Goal: Task Accomplishment & Management: Use online tool/utility

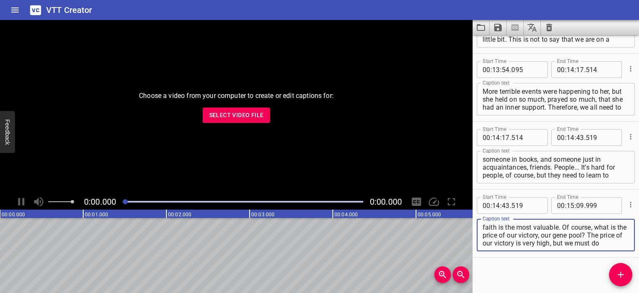
scroll to position [2020, 0]
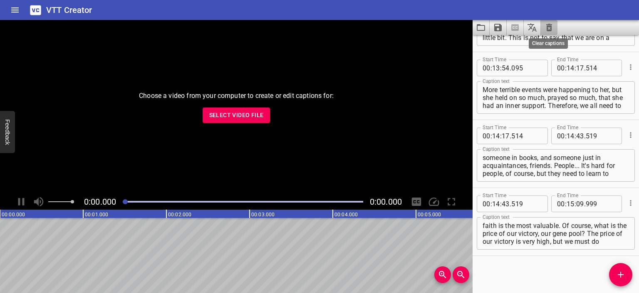
click at [549, 27] on icon "Clear captions" at bounding box center [549, 27] width 10 height 10
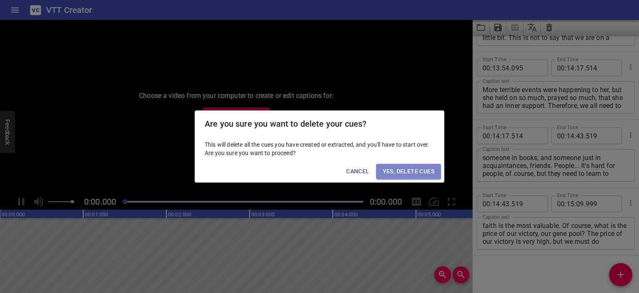
click at [405, 167] on span "Yes, Delete Cues" at bounding box center [409, 171] width 52 height 10
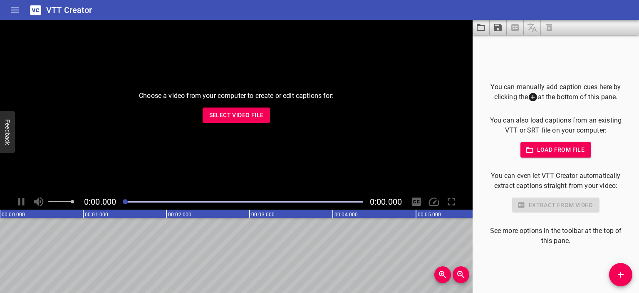
click at [225, 112] on span "Select Video File" at bounding box center [236, 115] width 55 height 10
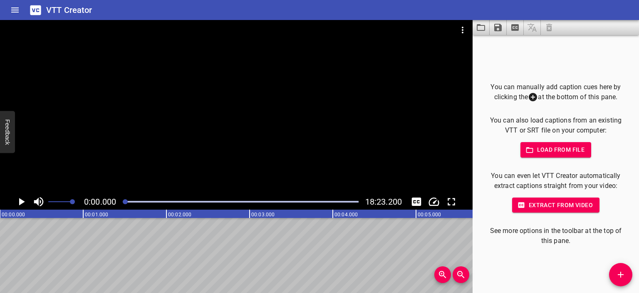
click at [214, 111] on div at bounding box center [236, 107] width 473 height 174
click at [220, 100] on div at bounding box center [236, 107] width 473 height 174
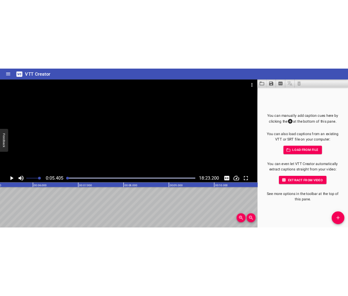
scroll to position [0, 449]
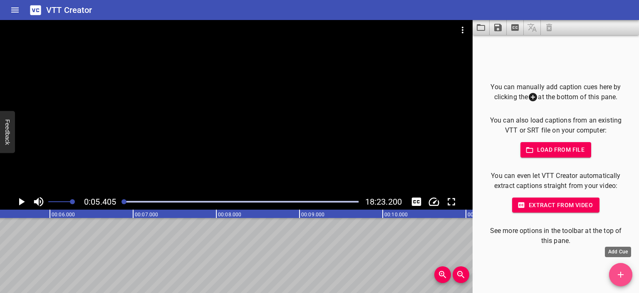
click at [619, 269] on button "Add Cue" at bounding box center [620, 274] width 23 height 23
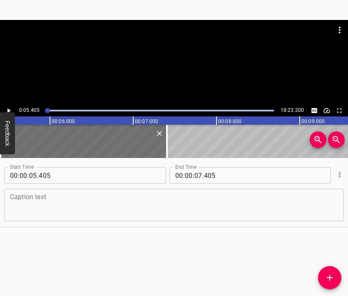
click at [174, 198] on textarea at bounding box center [174, 206] width 328 height 24
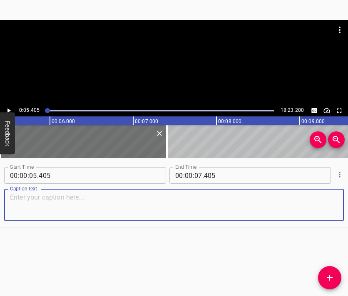
paste textarea "I am [PERSON_NAME], director of the [GEOGRAPHIC_DATA], where I have been workin…"
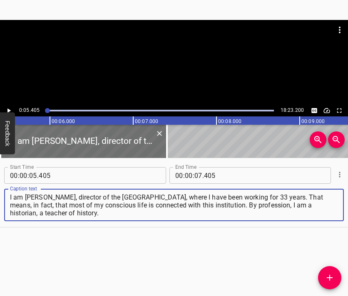
type textarea "I am [PERSON_NAME], director of the [GEOGRAPHIC_DATA], where I have been workin…"
click at [156, 55] on div at bounding box center [174, 41] width 348 height 42
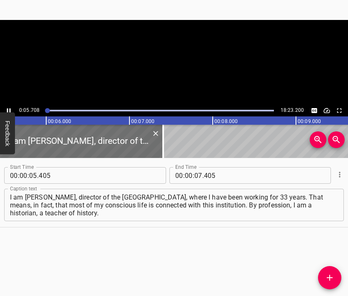
scroll to position [0, 475]
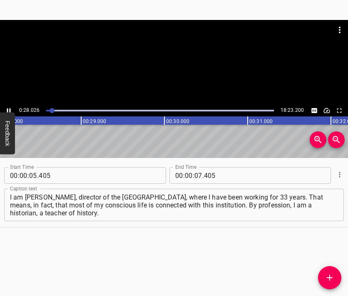
click at [176, 74] on div at bounding box center [174, 62] width 348 height 85
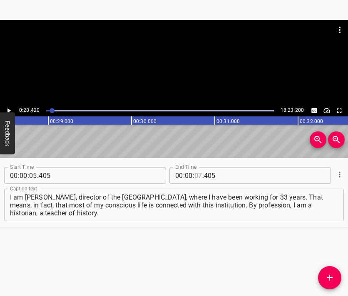
click at [197, 176] on input "number" at bounding box center [198, 175] width 8 height 17
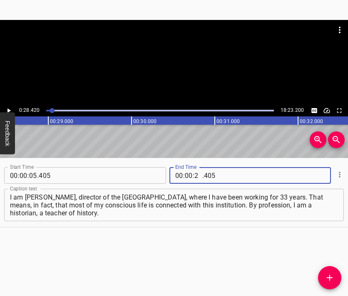
type input "28"
type input "420"
click at [331, 276] on icon "Add Cue" at bounding box center [330, 278] width 10 height 10
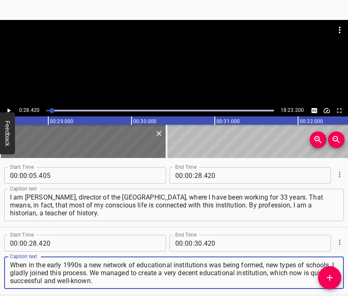
type textarea "When in the early 1990s a new network of educational institutions was being for…"
click at [138, 30] on div at bounding box center [174, 30] width 348 height 20
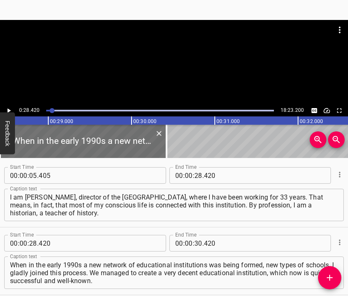
click at [169, 54] on div at bounding box center [174, 41] width 348 height 42
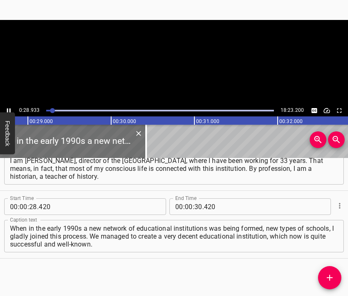
scroll to position [0, 2408]
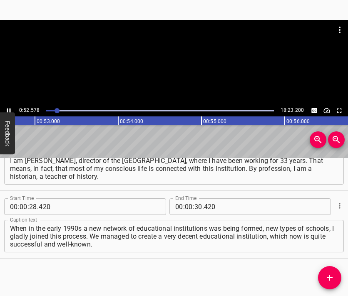
click at [172, 72] on div at bounding box center [174, 62] width 348 height 85
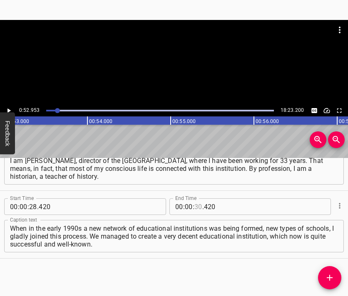
click at [195, 208] on input "number" at bounding box center [198, 207] width 8 height 17
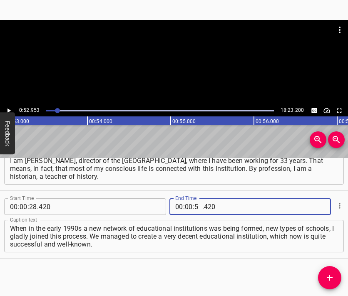
type input "52"
type input "953"
click at [325, 276] on icon "Add Cue" at bounding box center [330, 278] width 10 height 10
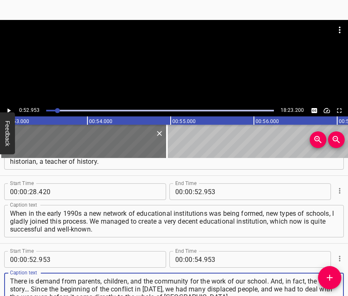
type textarea "There is demand from parents, children, and the community for the work of our s…"
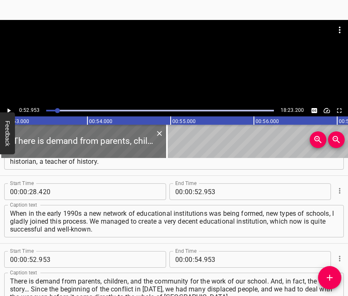
click at [170, 56] on div at bounding box center [174, 41] width 348 height 42
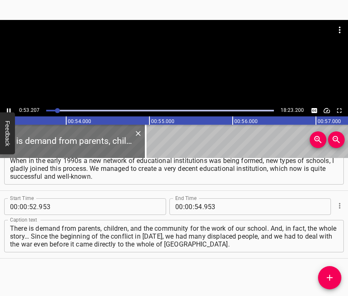
scroll to position [0, 4450]
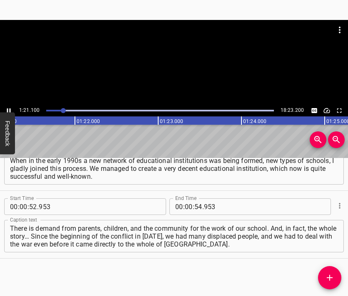
click at [161, 69] on div at bounding box center [174, 62] width 348 height 85
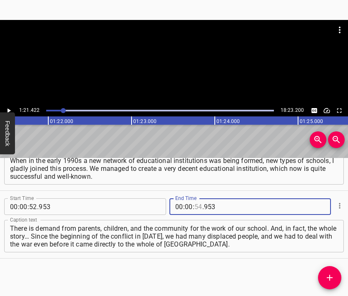
click at [194, 204] on input "number" at bounding box center [198, 207] width 8 height 17
type input "54"
click at [185, 208] on input "number" at bounding box center [189, 207] width 8 height 17
type input "01"
type input "21"
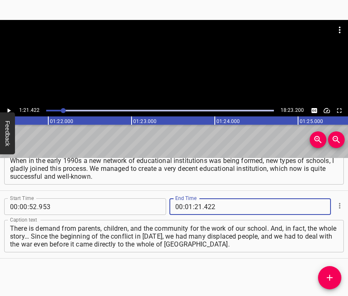
type input "422"
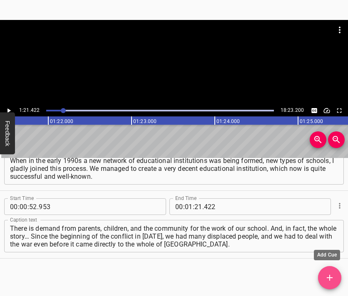
drag, startPoint x: 335, startPoint y: 274, endPoint x: 317, endPoint y: 228, distance: 49.8
click at [335, 274] on span "Add Cue" at bounding box center [329, 278] width 23 height 10
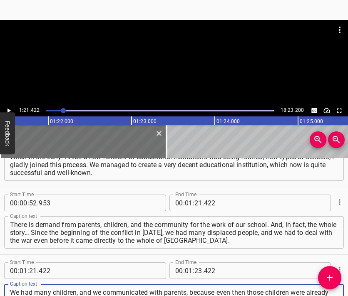
type textarea "We had many children, and we communicated with parents, because even then those…"
click at [134, 58] on div at bounding box center [174, 41] width 348 height 42
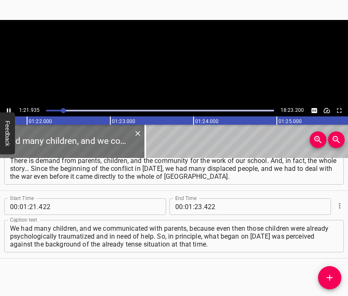
scroll to position [0, 6819]
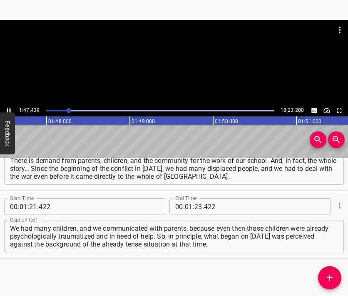
click at [185, 74] on div at bounding box center [174, 62] width 348 height 85
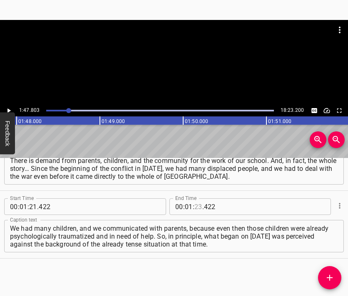
click at [194, 204] on input "number" at bounding box center [198, 207] width 8 height 17
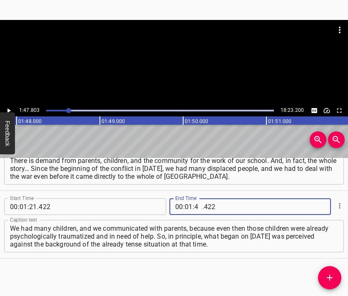
type input "47"
type input "803"
click at [333, 275] on span "Add Cue" at bounding box center [329, 278] width 23 height 10
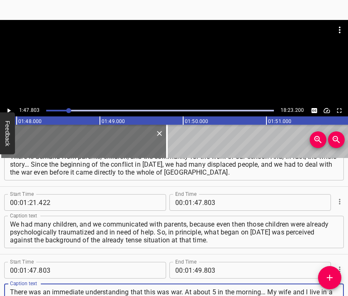
type textarea "There was an immediate understanding that this was war. At about 5 in the morni…"
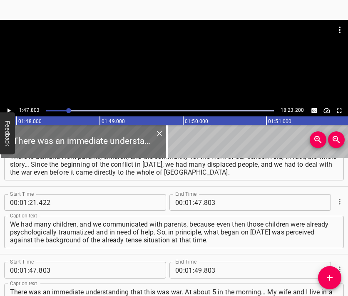
click at [168, 55] on div at bounding box center [174, 41] width 348 height 42
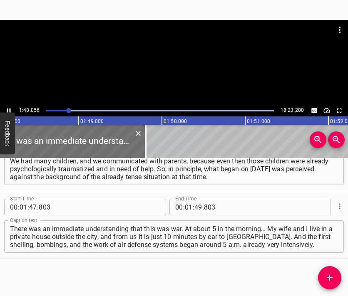
scroll to position [0, 9016]
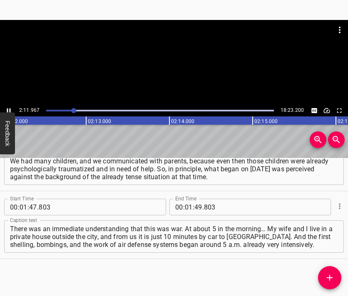
click at [172, 62] on div at bounding box center [174, 62] width 348 height 85
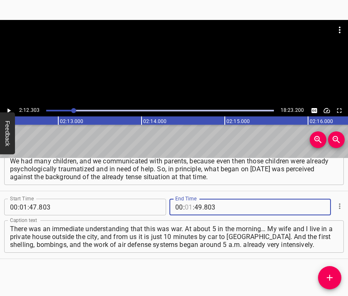
click at [186, 204] on input "number" at bounding box center [189, 207] width 8 height 17
type input "02"
type input "12"
type input "303"
click at [325, 276] on icon "Add Cue" at bounding box center [330, 278] width 10 height 10
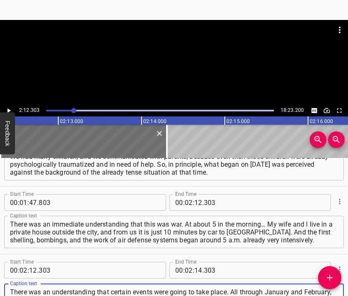
type textarea "There was an understanding that certain events were going to take place. All th…"
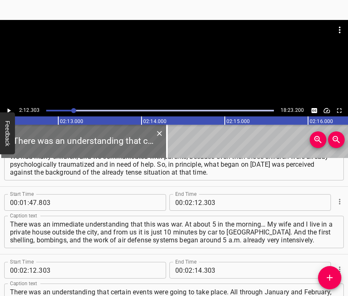
click at [169, 55] on div at bounding box center [174, 41] width 348 height 42
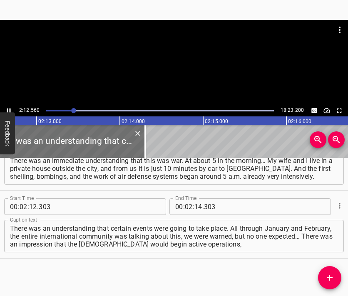
scroll to position [0, 11055]
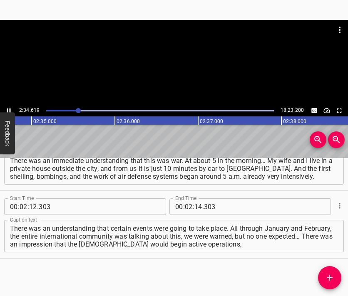
click at [168, 74] on div at bounding box center [174, 62] width 348 height 85
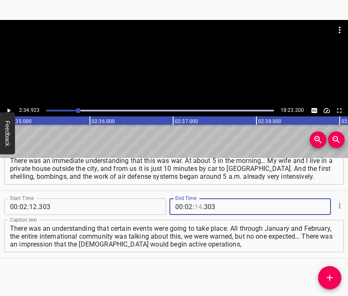
click at [196, 208] on input "number" at bounding box center [198, 207] width 8 height 17
type input "34"
type input "923"
click at [330, 279] on icon "Add Cue" at bounding box center [330, 278] width 10 height 10
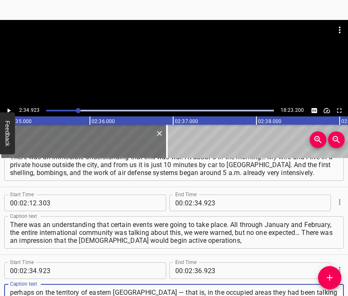
scroll to position [8, 0]
type textarea "perhaps on the territory of eastern [GEOGRAPHIC_DATA] — that is, in the occupie…"
click at [159, 62] on div at bounding box center [174, 62] width 348 height 85
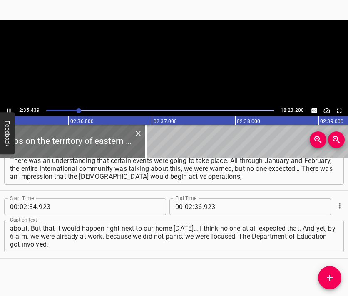
scroll to position [0, 12937]
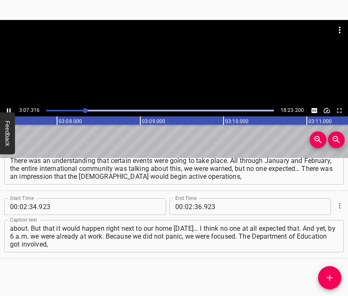
click at [183, 73] on div at bounding box center [174, 62] width 348 height 85
click at [186, 208] on input "number" at bounding box center [189, 207] width 8 height 17
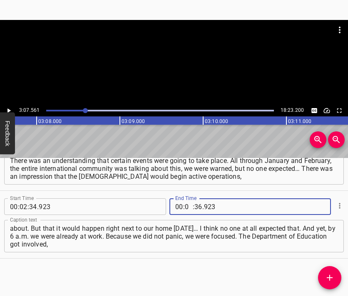
type input "03"
type input "07"
type input "561"
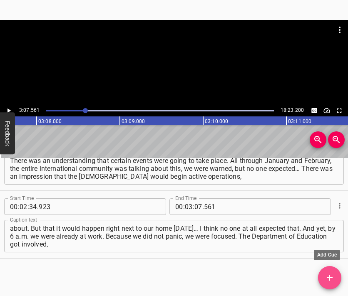
click at [333, 277] on icon "Add Cue" at bounding box center [330, 278] width 10 height 10
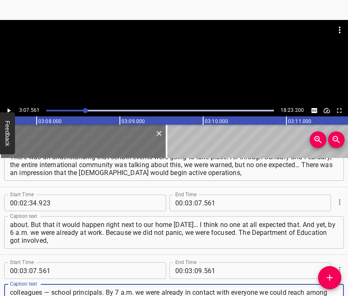
scroll to position [7, 0]
type textarea "colleagues — school principals. By 7 a.m. we were already in contact with every…"
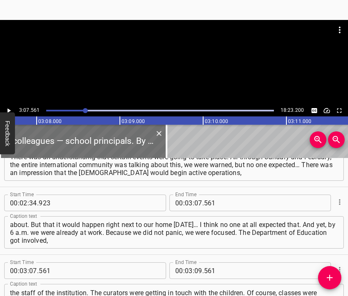
click at [181, 50] on div at bounding box center [174, 41] width 348 height 42
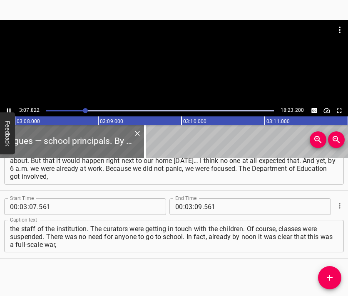
scroll to position [0, 15654]
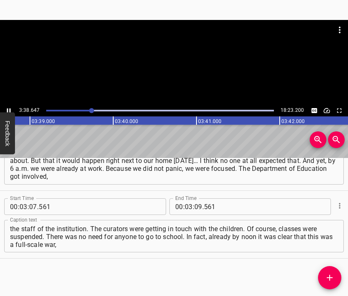
click at [169, 63] on div at bounding box center [174, 62] width 348 height 85
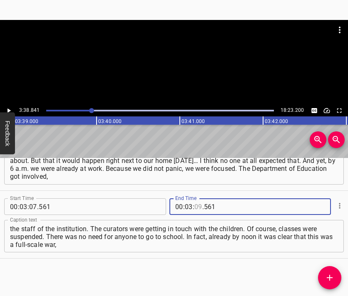
click at [194, 209] on input "number" at bounding box center [198, 207] width 8 height 17
type input "38"
type input "841"
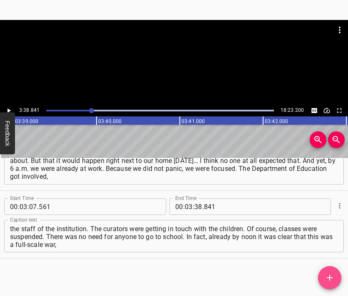
click at [326, 268] on button "Add Cue" at bounding box center [329, 277] width 23 height 23
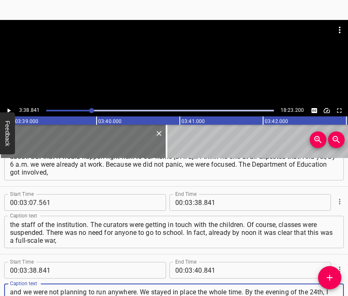
type textarea "and we were not planning to run anywhere. We stayed in place the whole time. By…"
click at [160, 67] on div at bounding box center [174, 62] width 348 height 85
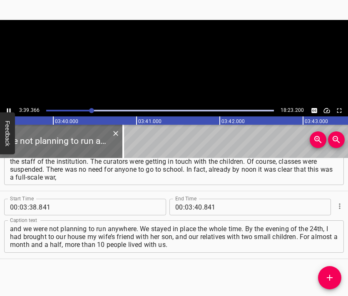
scroll to position [0, 18281]
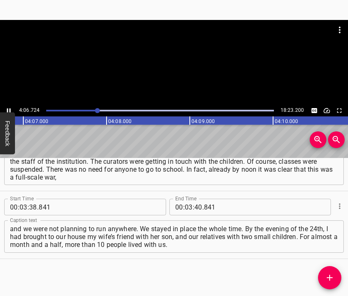
click at [173, 66] on div at bounding box center [174, 62] width 348 height 85
click at [172, 69] on div at bounding box center [174, 62] width 348 height 85
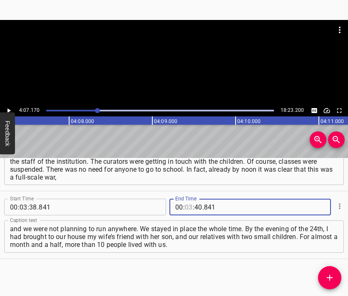
click at [186, 210] on input "number" at bounding box center [189, 207] width 8 height 17
type input "04"
type input "07"
type input "170"
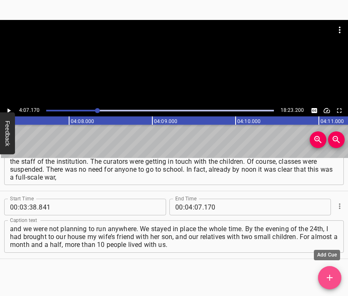
click at [319, 274] on span "Add Cue" at bounding box center [329, 278] width 23 height 10
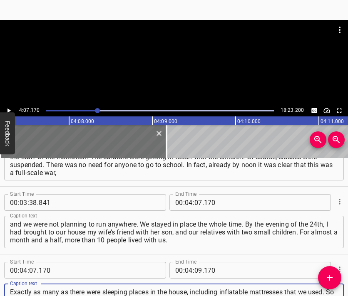
scroll to position [8, 0]
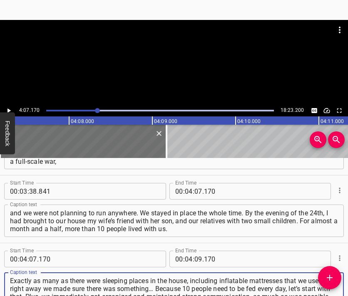
type textarea "Exactly as many as there were sleeping places in the house, including inflatabl…"
click at [177, 53] on div at bounding box center [174, 41] width 348 height 42
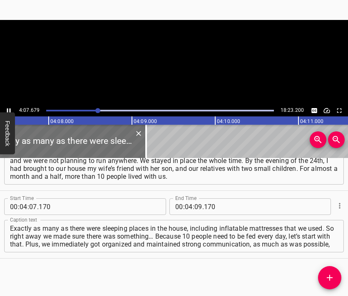
scroll to position [0, 20614]
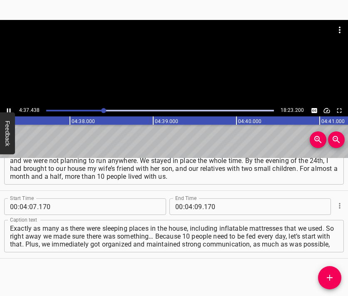
click at [175, 80] on div at bounding box center [174, 62] width 348 height 85
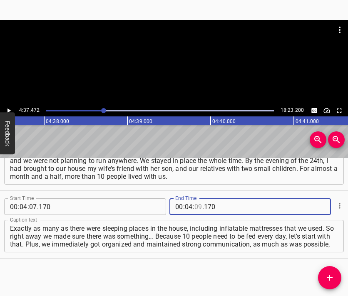
click at [194, 204] on input "number" at bounding box center [198, 207] width 8 height 17
type input "37"
type input "472"
click at [328, 271] on button "Add Cue" at bounding box center [329, 277] width 23 height 23
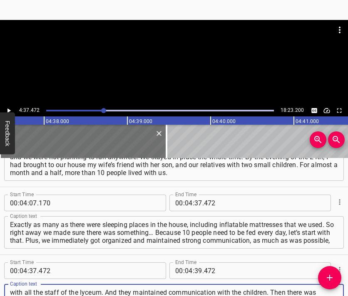
type textarea "with all the staff of the lyceum. And they maintained communication with the ch…"
click at [170, 48] on div at bounding box center [174, 41] width 348 height 42
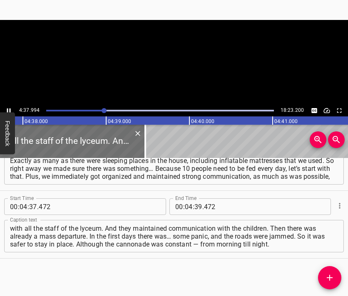
scroll to position [0, 23136]
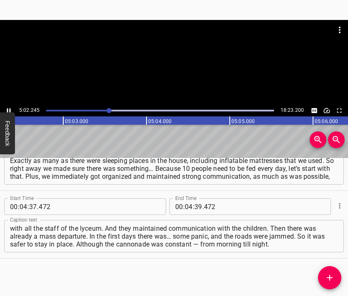
click at [178, 63] on div at bounding box center [174, 62] width 348 height 85
click at [193, 202] on span ":" at bounding box center [194, 207] width 2 height 17
click at [185, 203] on input "number" at bounding box center [189, 207] width 8 height 17
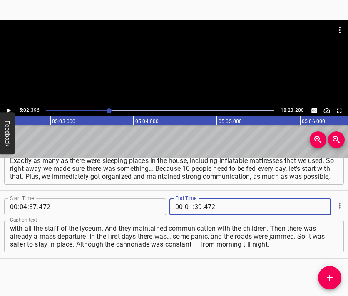
type input "05"
type input "02"
type input "396"
click at [328, 274] on icon "Add Cue" at bounding box center [330, 278] width 10 height 10
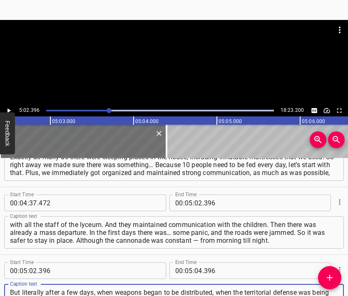
type textarea "But literally after a few days, when weapons began to be distributed, when the …"
click at [154, 70] on div at bounding box center [174, 62] width 348 height 85
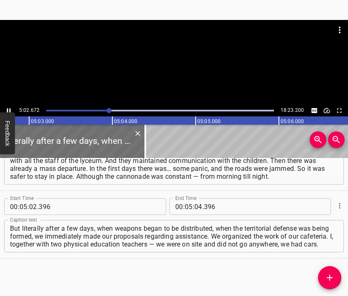
scroll to position [0, 25192]
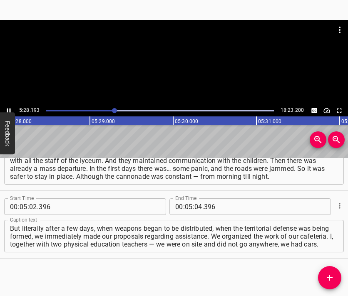
click at [181, 65] on div at bounding box center [174, 62] width 348 height 85
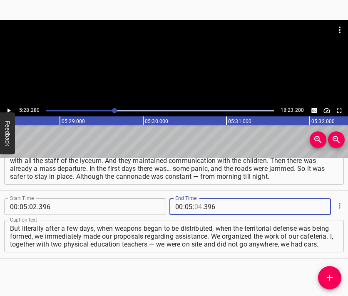
click at [194, 207] on input "number" at bounding box center [198, 207] width 8 height 17
type input "28"
type input "280"
click at [328, 272] on button "Add Cue" at bounding box center [329, 277] width 23 height 23
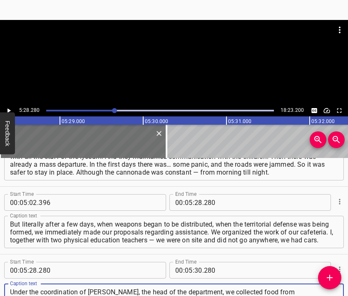
type textarea "Under the coordination of [PERSON_NAME], the head of the department, we collect…"
click at [152, 53] on div at bounding box center [174, 41] width 348 height 42
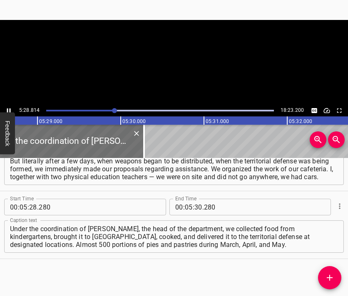
scroll to position [0, 27367]
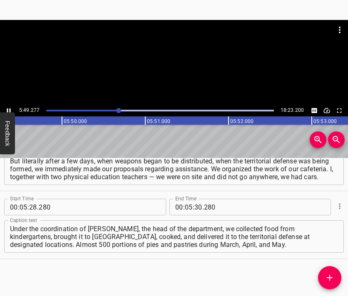
click at [191, 72] on div at bounding box center [174, 62] width 348 height 85
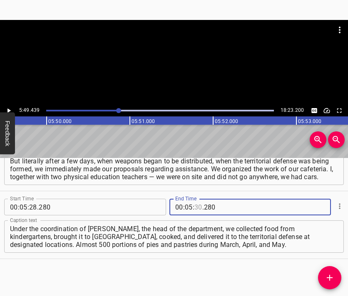
click at [194, 204] on input "number" at bounding box center [198, 207] width 8 height 17
type input "49"
type input "439"
click at [324, 272] on button "Add Cue" at bounding box center [329, 277] width 23 height 23
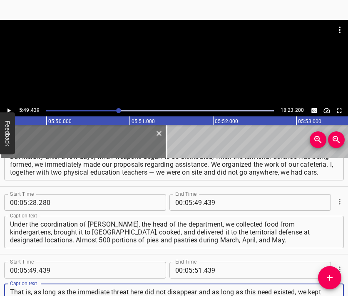
scroll to position [8, 0]
type textarea "That is, as long as the immediate threat here did not disappear and as long as …"
click at [171, 60] on div at bounding box center [174, 41] width 348 height 42
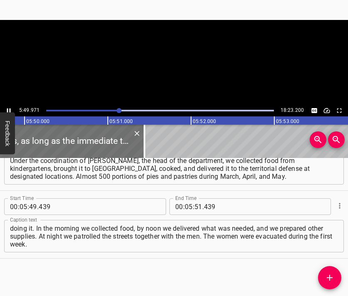
scroll to position [0, 29129]
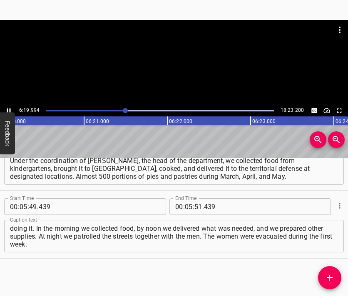
click at [175, 73] on div at bounding box center [174, 62] width 348 height 85
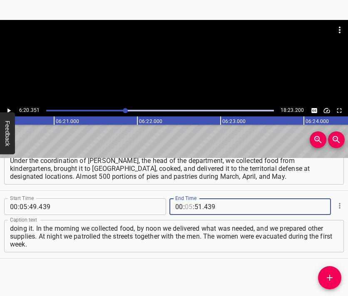
click at [186, 212] on input "number" at bounding box center [189, 207] width 8 height 17
type input "06"
type input "20"
type input "351"
click at [326, 279] on icon "Add Cue" at bounding box center [330, 278] width 10 height 10
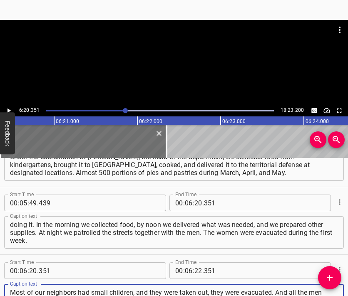
scroll to position [7, 0]
type textarea "Most of our neighbors had small children, and they were taken out, they were ev…"
click at [164, 53] on div at bounding box center [174, 41] width 348 height 42
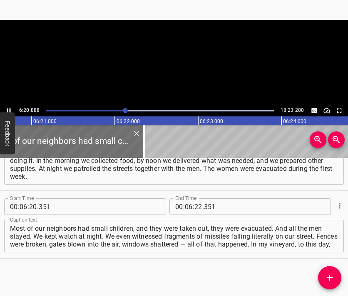
scroll to position [0, 31702]
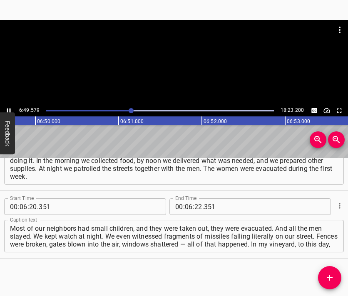
click at [189, 68] on div at bounding box center [174, 62] width 348 height 85
click at [194, 208] on input "number" at bounding box center [198, 207] width 8 height 17
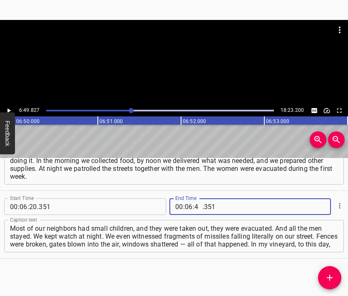
type input "49"
type input "827"
click at [329, 272] on button "Add Cue" at bounding box center [329, 277] width 23 height 23
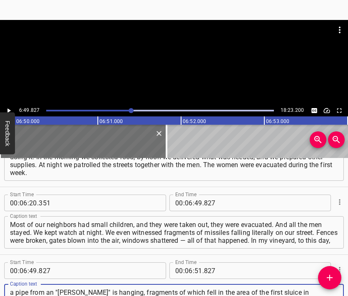
scroll to position [8, 0]
type textarea "a pipe from an "[PERSON_NAME]" is hanging, fragments of which fell in the area …"
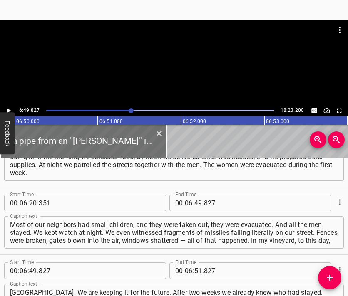
click at [166, 48] on div at bounding box center [174, 41] width 348 height 42
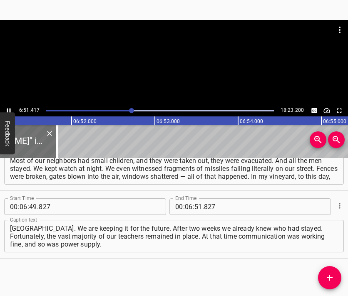
scroll to position [0, 34243]
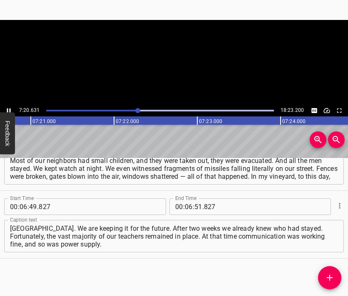
click at [168, 59] on div at bounding box center [174, 62] width 348 height 85
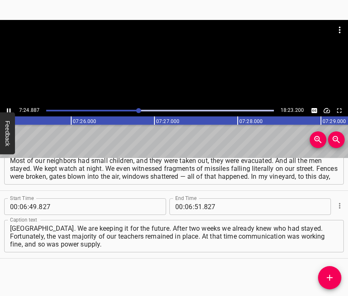
click at [169, 68] on div at bounding box center [174, 62] width 348 height 85
click at [185, 209] on input "number" at bounding box center [189, 207] width 8 height 17
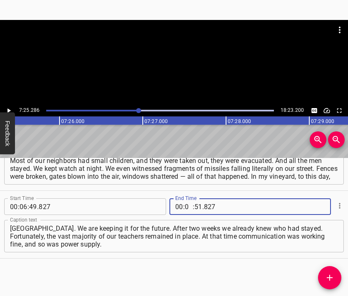
type input "07"
type input "25"
type input "286"
click at [325, 279] on icon "Add Cue" at bounding box center [330, 278] width 10 height 10
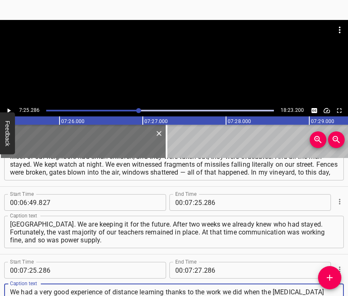
scroll to position [8, 0]
type textarea "We had a very good experience of distance learning thanks to the work we did wh…"
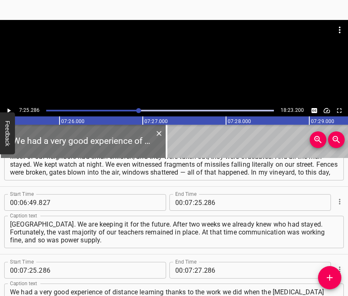
click at [136, 63] on div at bounding box center [174, 62] width 348 height 85
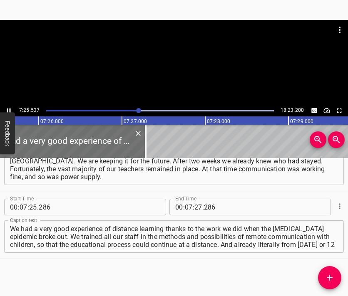
scroll to position [0, 37105]
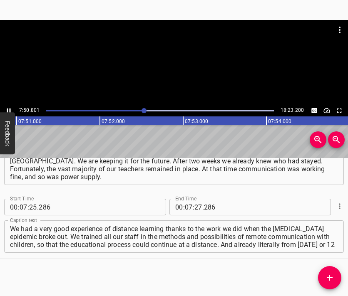
click at [171, 73] on div at bounding box center [174, 62] width 348 height 85
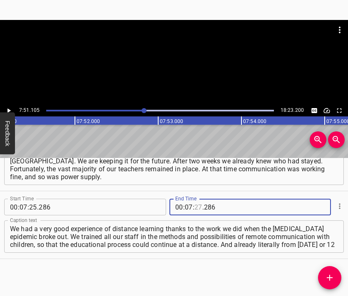
click at [194, 208] on input "number" at bounding box center [198, 207] width 8 height 17
type input "51"
type input "105"
click at [329, 274] on icon "Add Cue" at bounding box center [330, 278] width 10 height 10
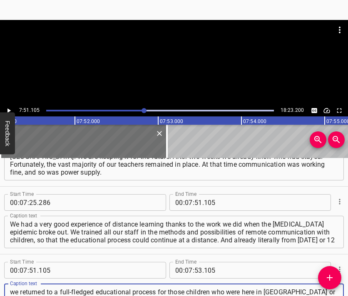
scroll to position [7, 0]
type textarea "we returned to a full-fledged educational process for those children who were h…"
click at [177, 60] on div at bounding box center [174, 41] width 348 height 42
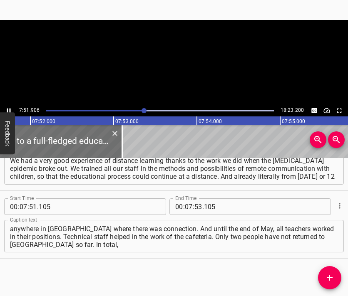
scroll to position [0, 39277]
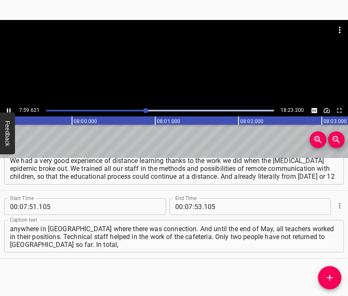
click at [183, 62] on div at bounding box center [174, 62] width 348 height 85
